Goal: Transaction & Acquisition: Obtain resource

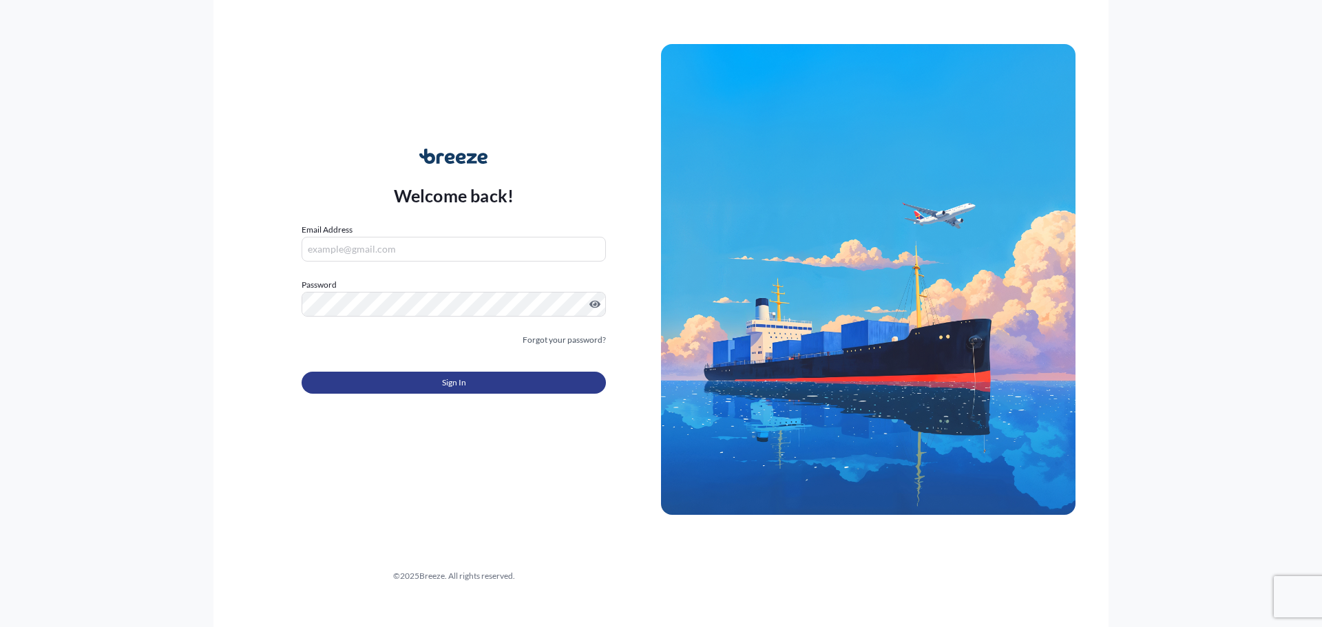
type input "[PERSON_NAME][EMAIL_ADDRESS][DOMAIN_NAME]"
click at [426, 387] on button "Sign In" at bounding box center [454, 383] width 304 height 22
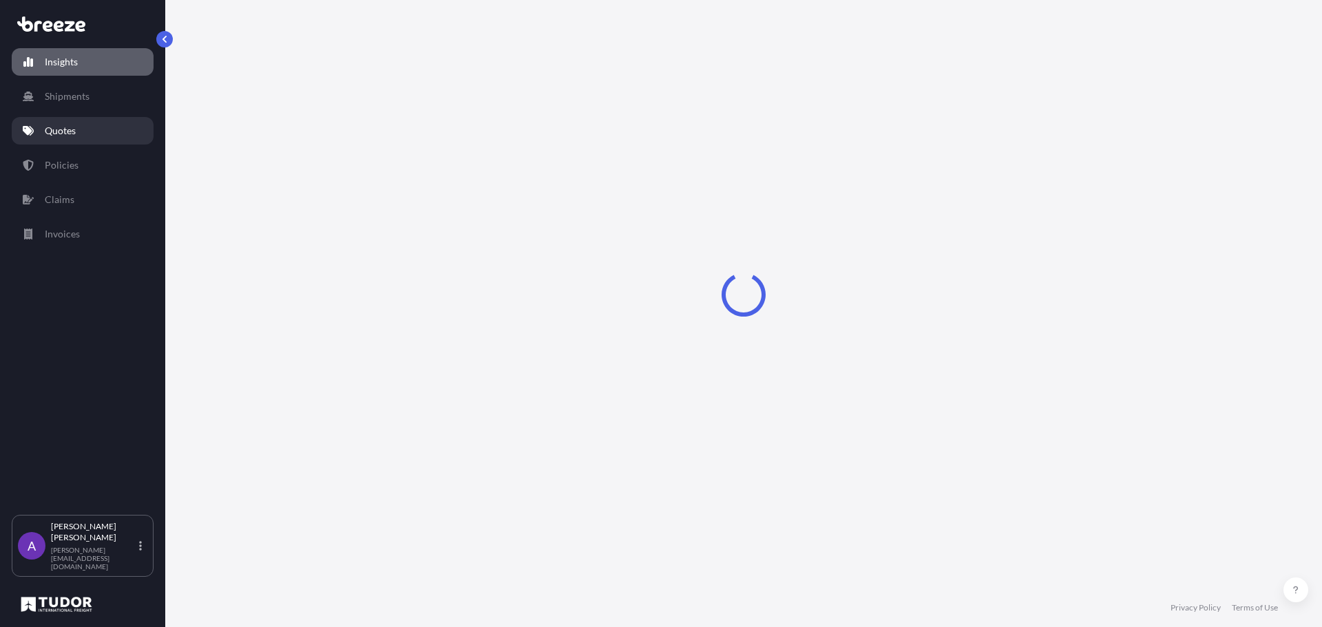
click at [79, 134] on link "Quotes" at bounding box center [83, 131] width 142 height 28
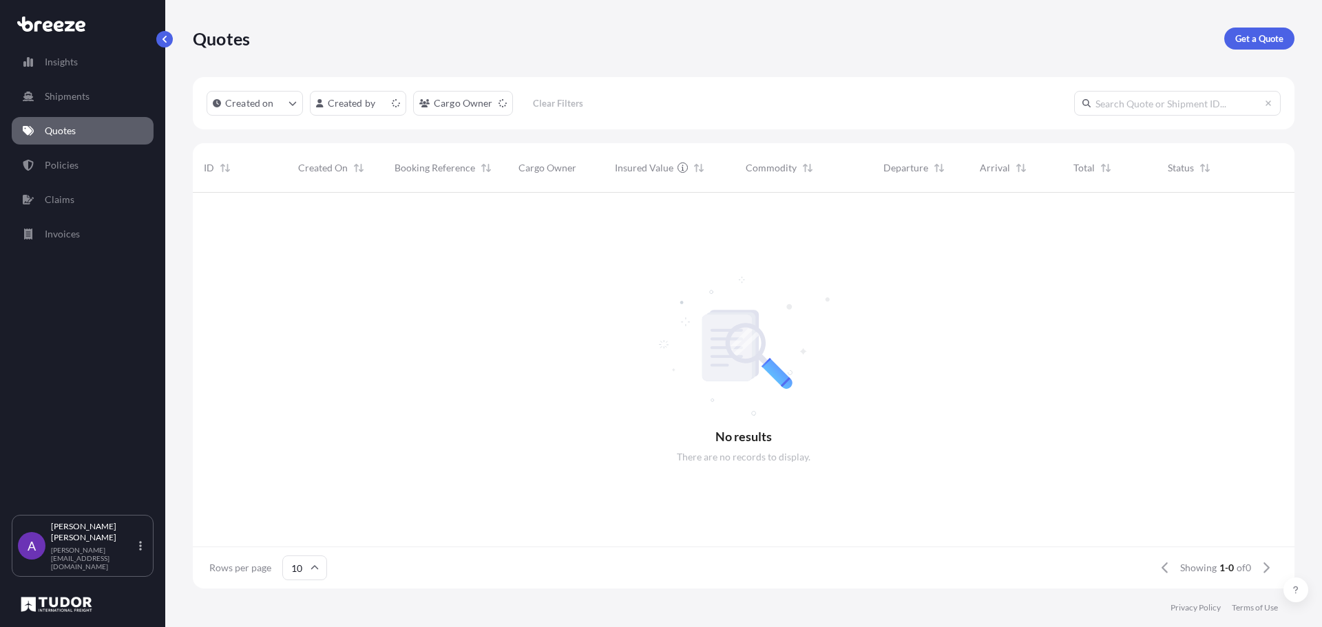
scroll to position [11, 11]
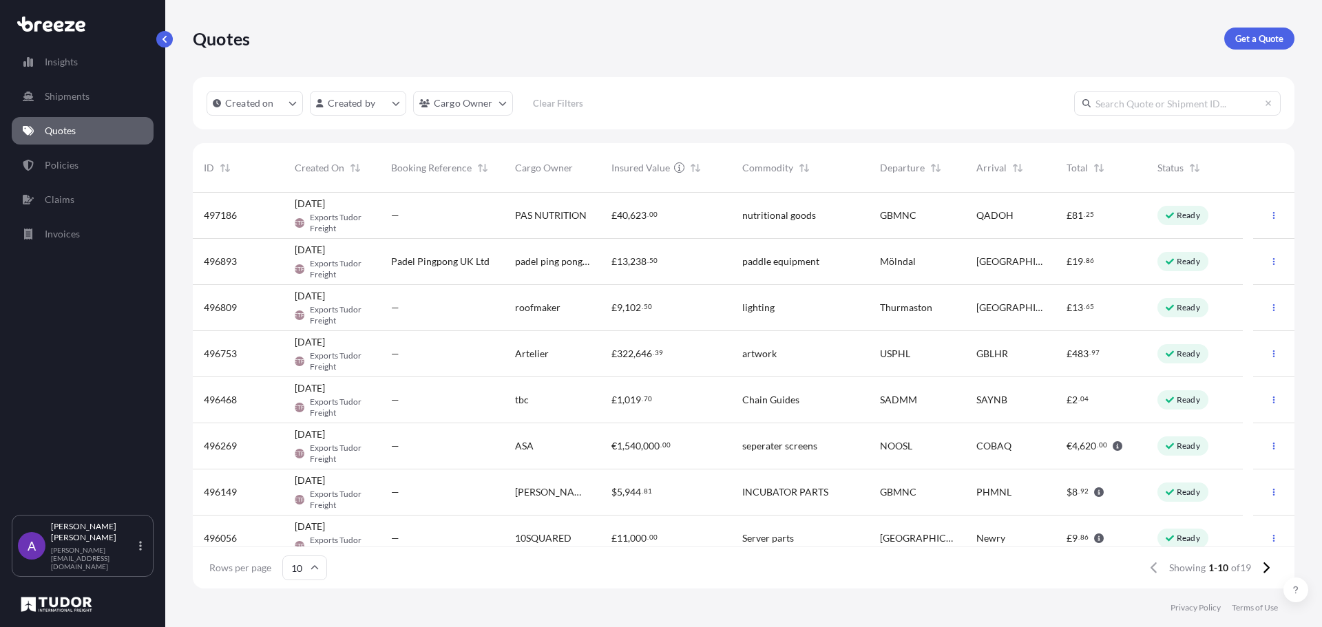
click at [71, 140] on link "Quotes" at bounding box center [83, 131] width 142 height 28
click at [1251, 38] on p "Get a Quote" at bounding box center [1259, 39] width 48 height 14
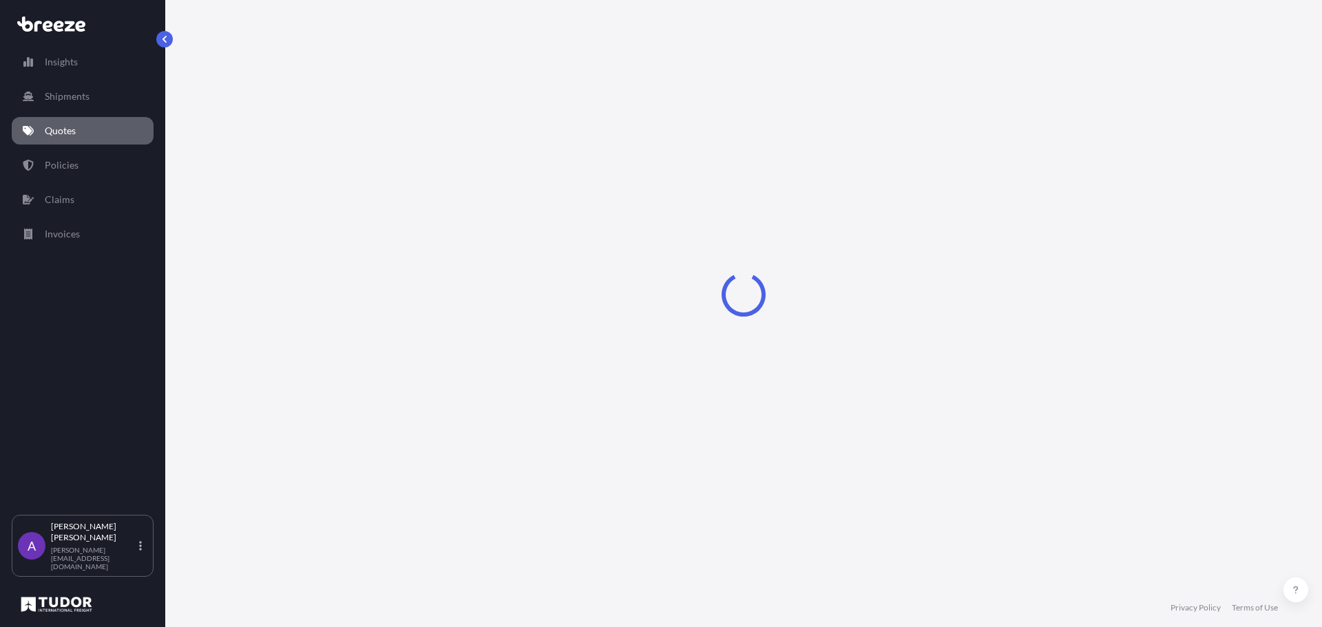
select select "Sea"
select select "1"
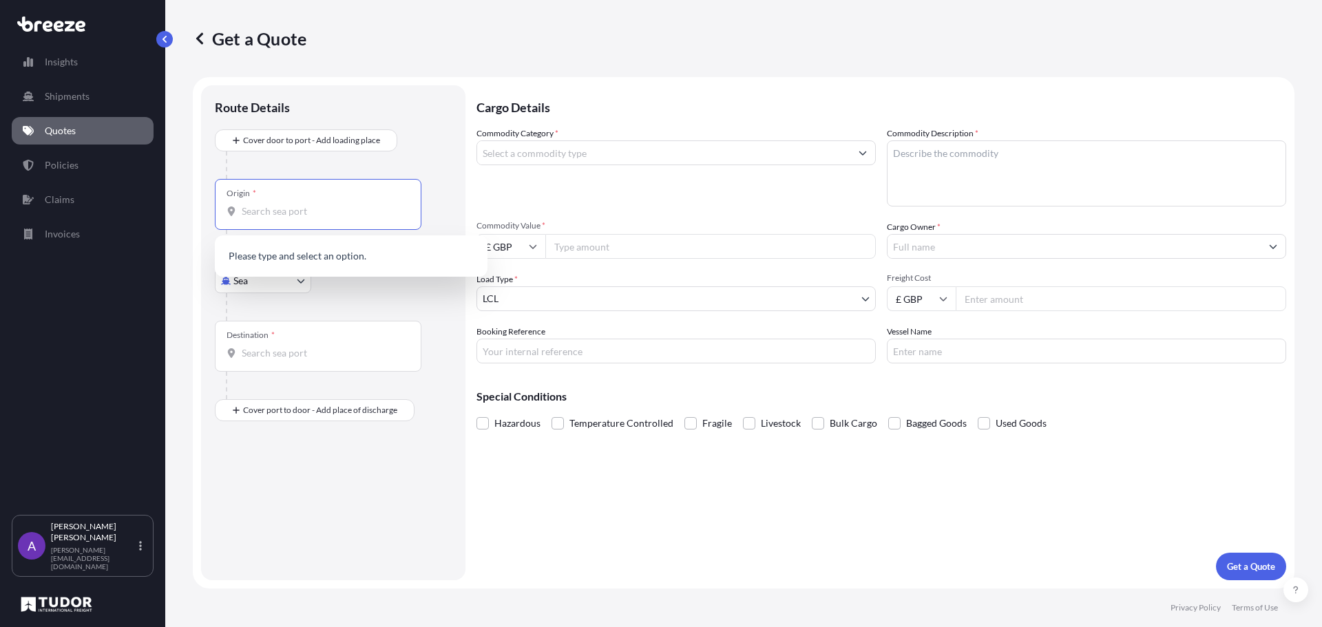
click at [292, 216] on input "Origin *" at bounding box center [323, 212] width 163 height 14
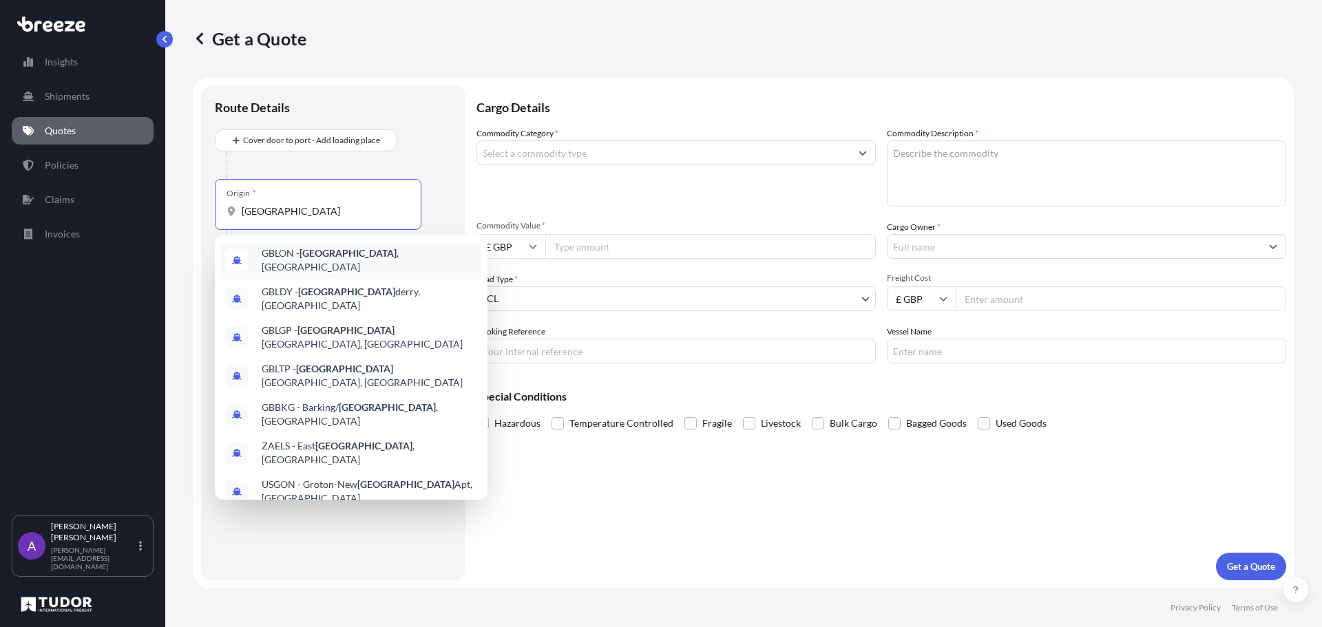
click at [291, 253] on span "GBLON - [GEOGRAPHIC_DATA] , [GEOGRAPHIC_DATA]" at bounding box center [369, 261] width 215 height 28
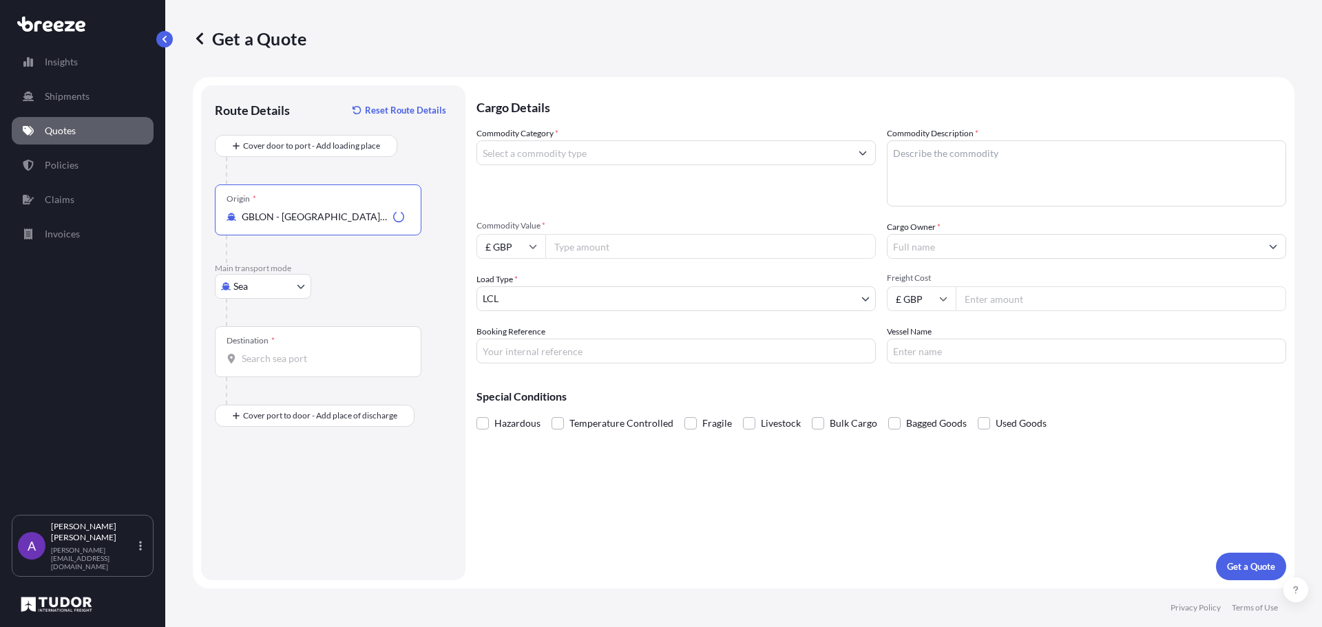
type input "GBLON - [GEOGRAPHIC_DATA], [GEOGRAPHIC_DATA]"
click at [273, 362] on input "Destination *" at bounding box center [323, 359] width 163 height 14
type input "LBKYE - [GEOGRAPHIC_DATA], [GEOGRAPHIC_DATA]"
click at [642, 246] on input "Commodity Value *" at bounding box center [710, 246] width 331 height 25
type input "41000"
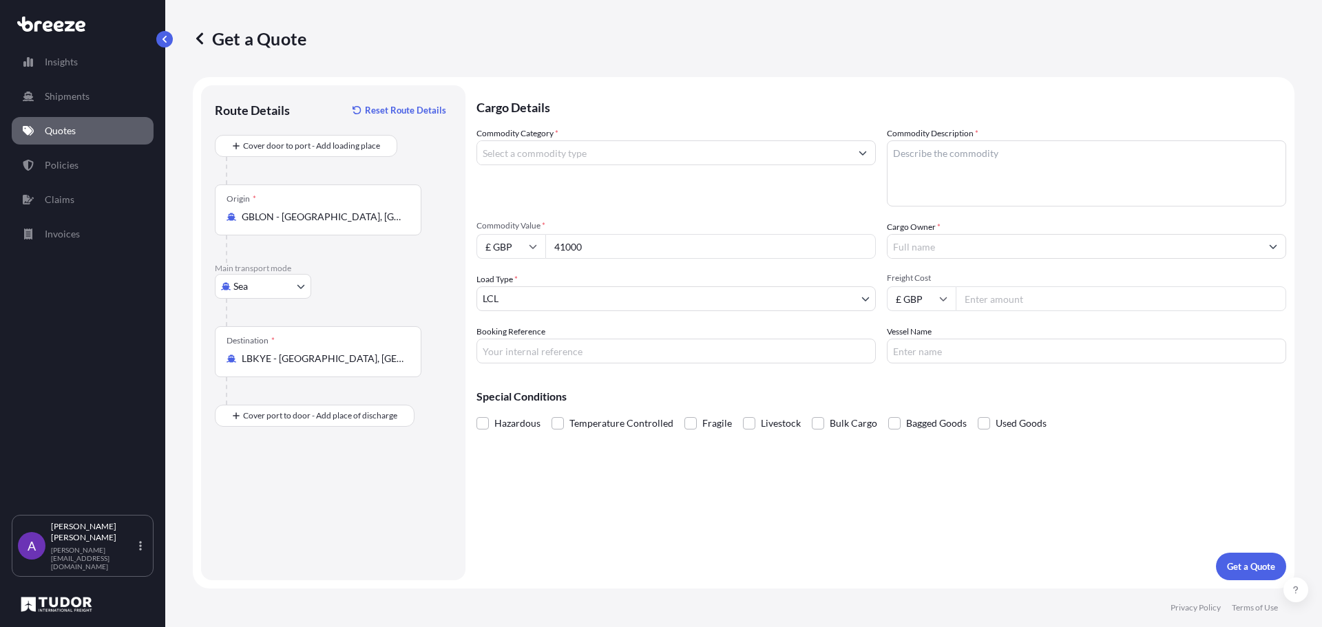
click at [990, 306] on input "Freight Cost" at bounding box center [1121, 298] width 331 height 25
type input "35"
click at [1003, 165] on textarea "Commodity Description *" at bounding box center [1086, 173] width 399 height 66
type textarea "machinery"
click at [658, 162] on input "Commodity Category *" at bounding box center [663, 152] width 373 height 25
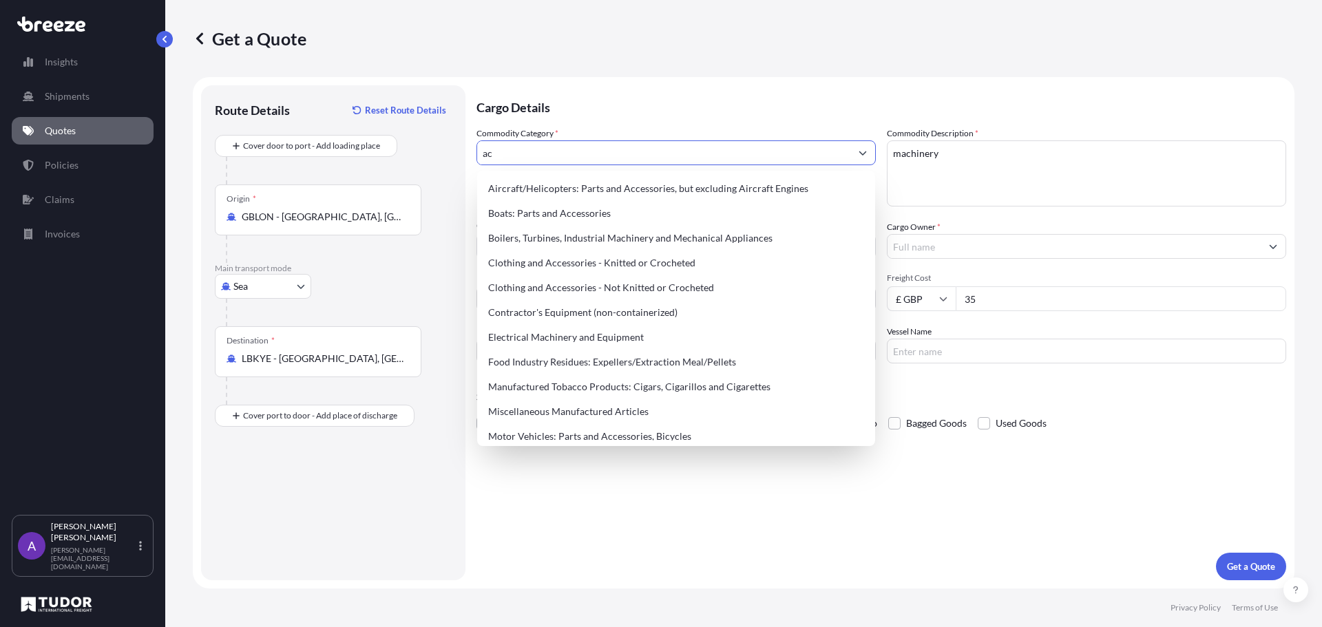
type input "a"
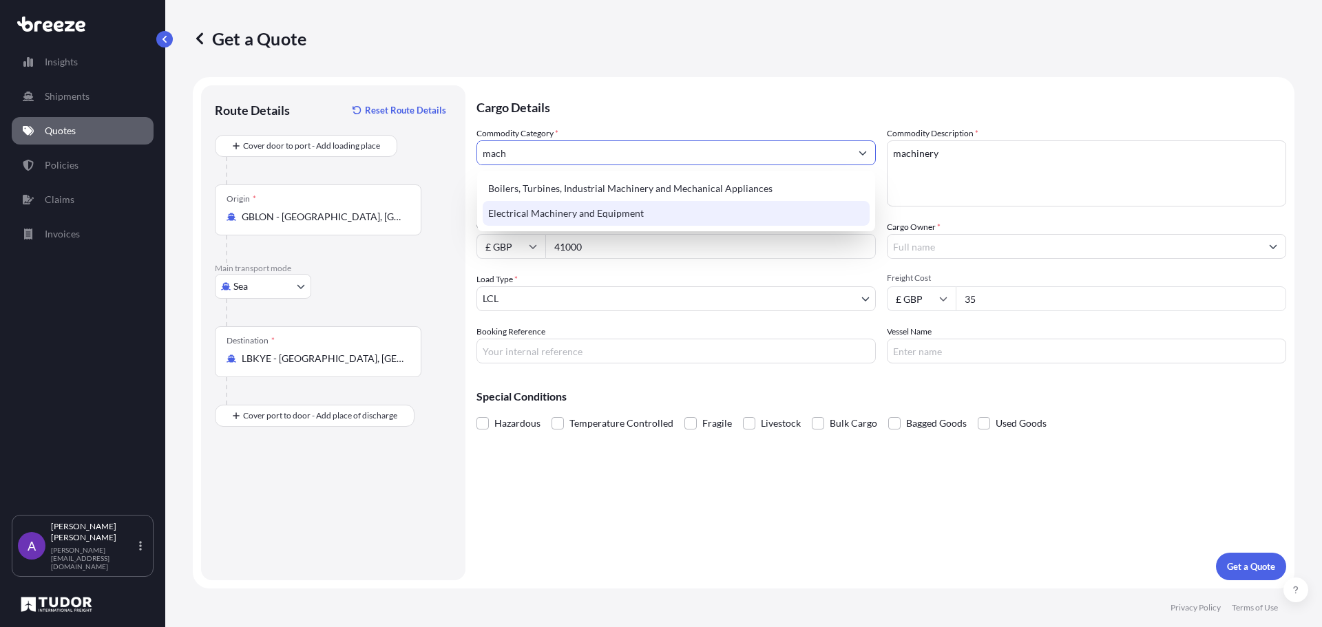
click at [625, 209] on div "Electrical Machinery and Equipment" at bounding box center [676, 213] width 387 height 25
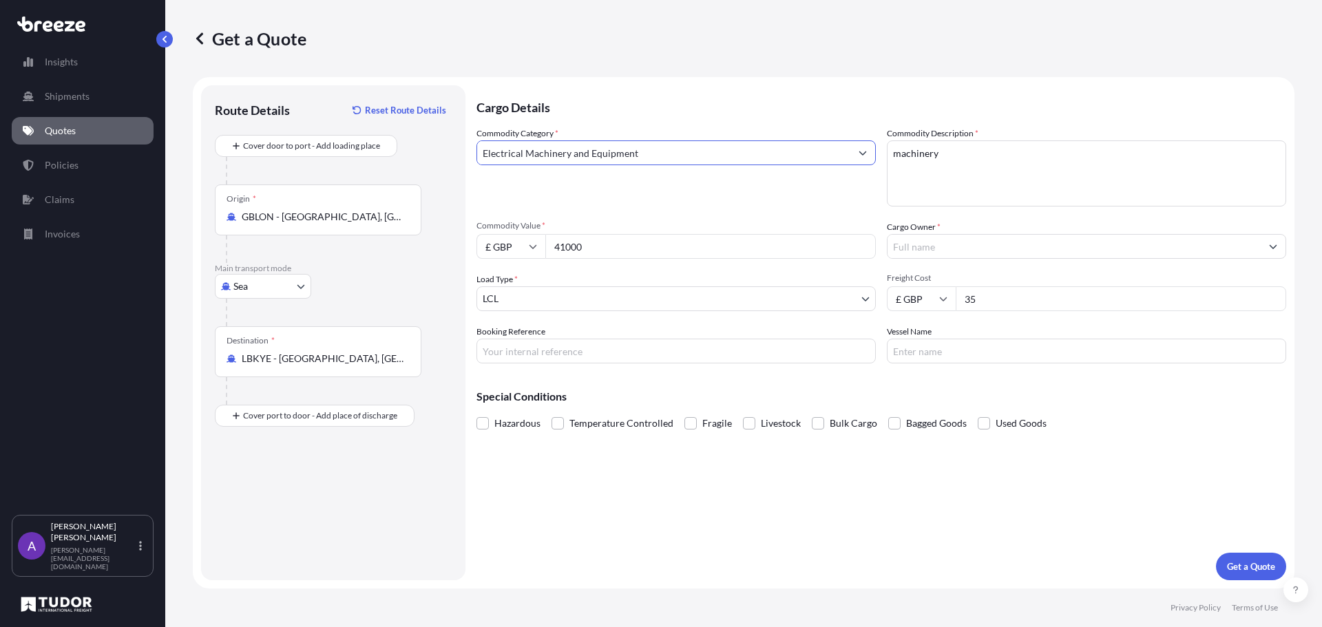
type input "Electrical Machinery and Equipment"
click at [919, 251] on input "Cargo Owner *" at bounding box center [1074, 246] width 373 height 25
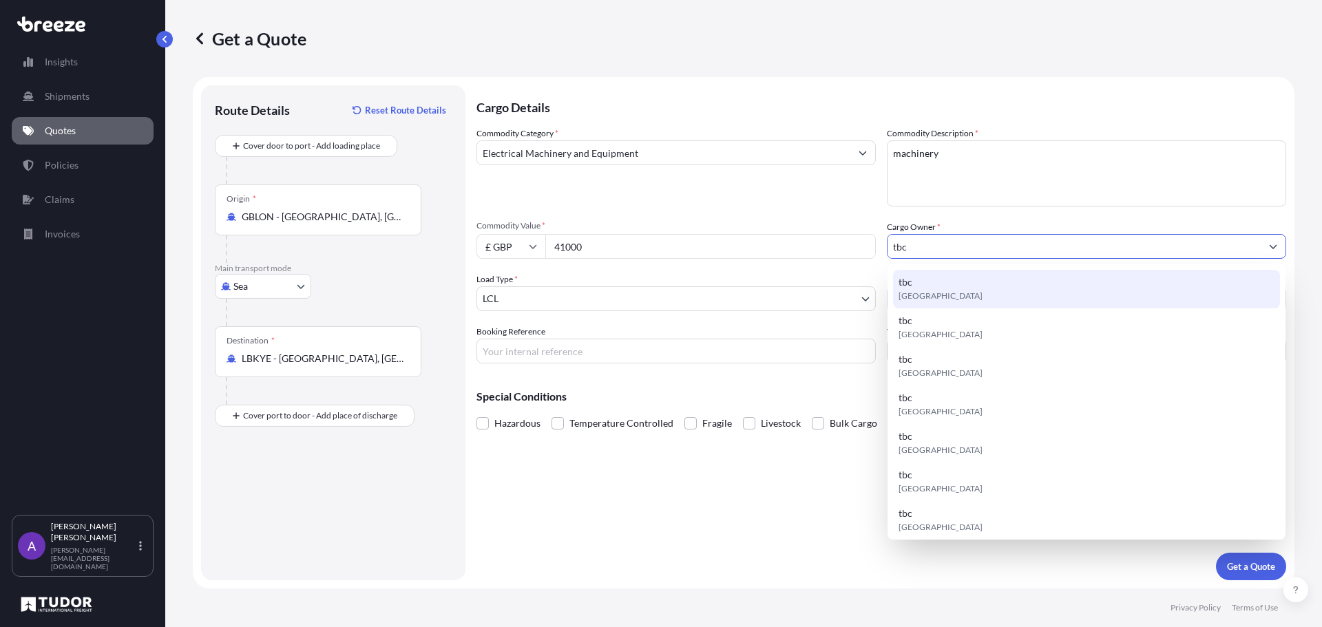
type input "tbc"
click at [692, 328] on div "Booking Reference" at bounding box center [676, 344] width 399 height 39
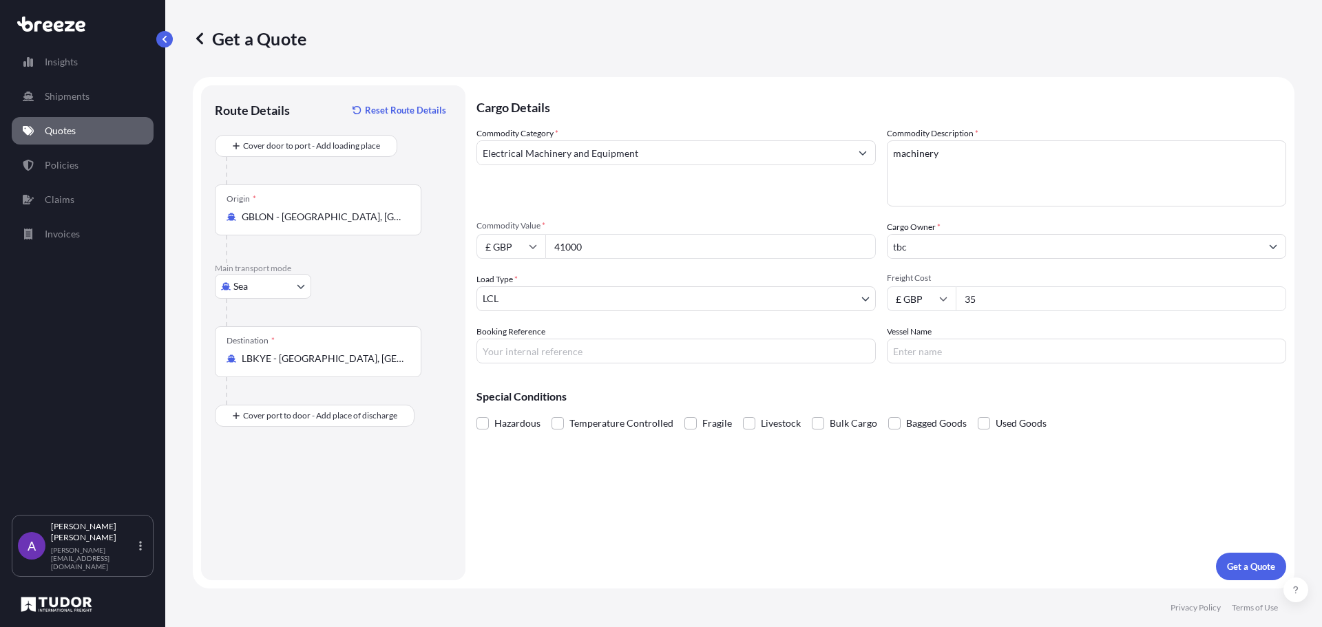
click at [685, 349] on input "Booking Reference" at bounding box center [676, 351] width 399 height 25
type input "tbc"
drag, startPoint x: 610, startPoint y: 510, endPoint x: 786, endPoint y: 471, distance: 179.8
click at [613, 509] on div "Cargo Details Commodity Category * Electrical Machinery and Equipment Commodity…" at bounding box center [882, 332] width 810 height 495
click at [1249, 572] on p "Get a Quote" at bounding box center [1251, 567] width 48 height 14
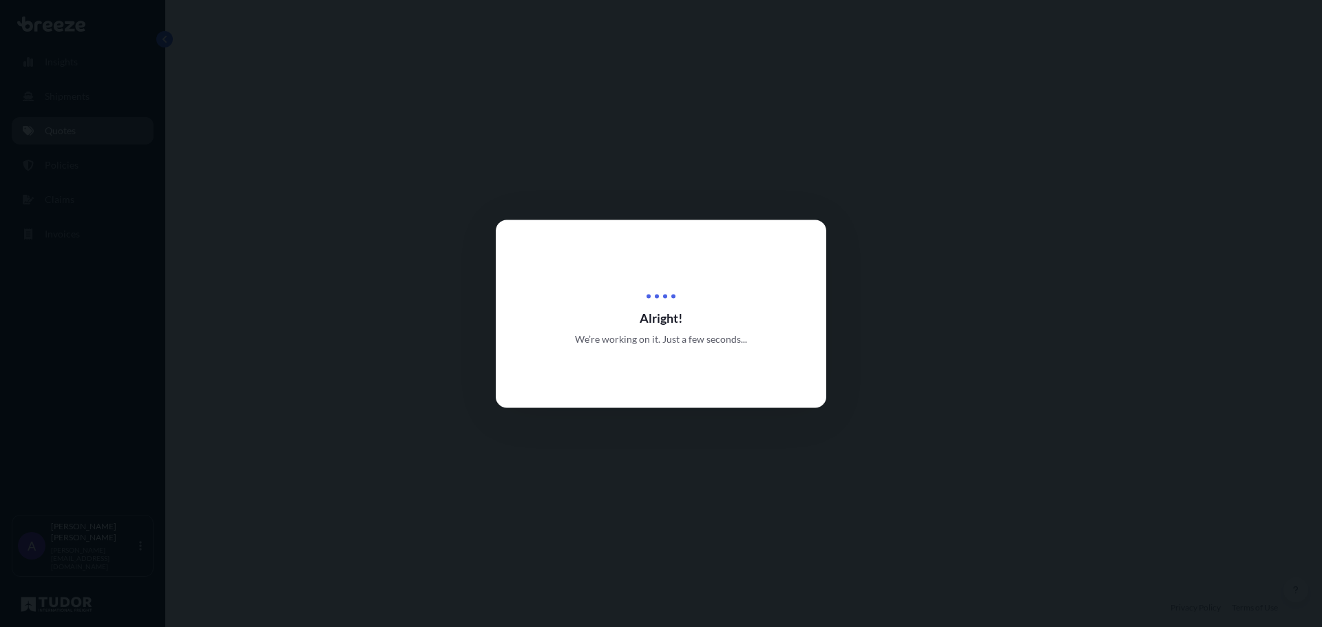
select select "Sea"
select select "1"
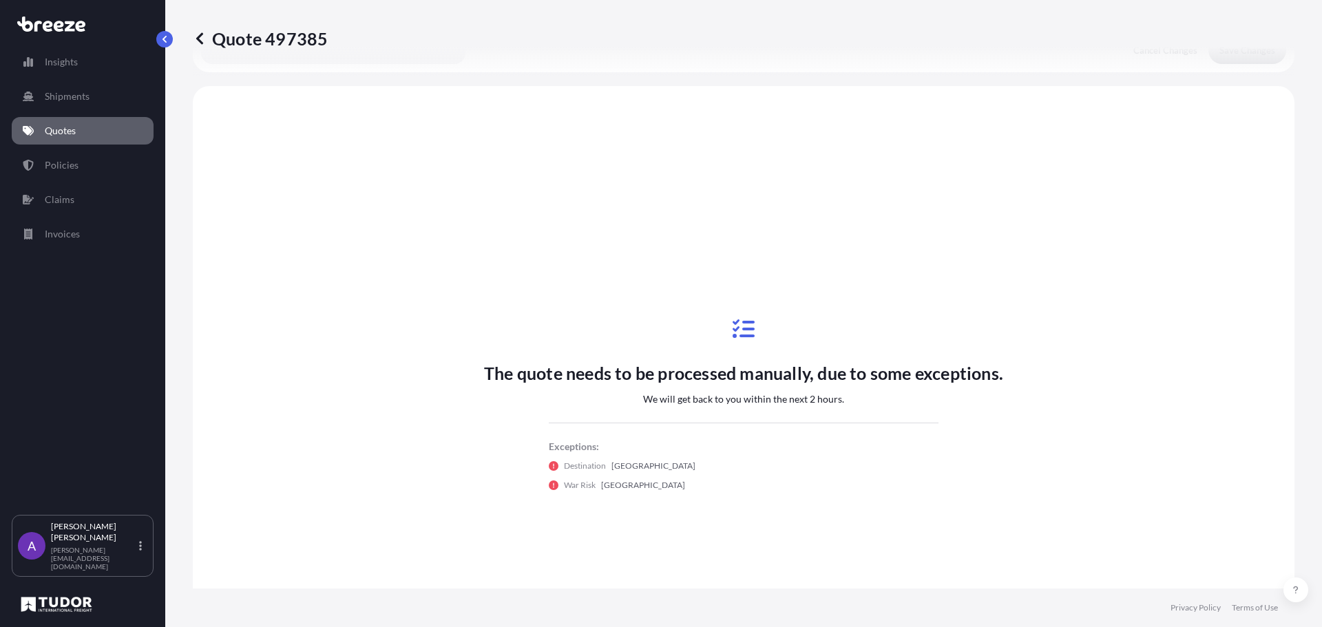
scroll to position [415, 0]
